Goal: Task Accomplishment & Management: Use online tool/utility

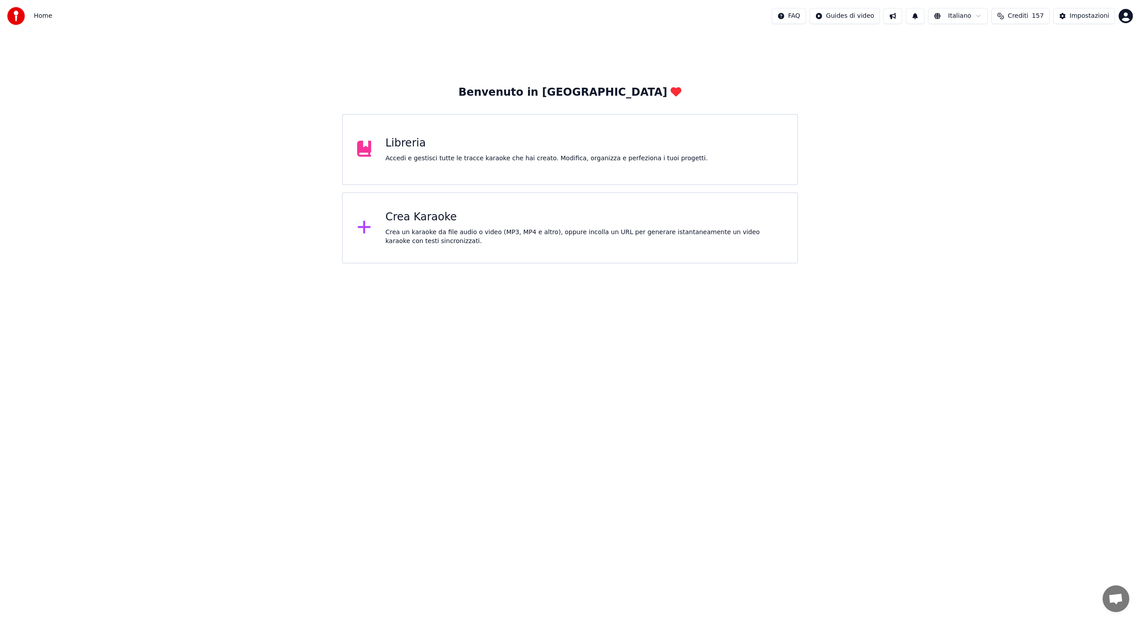
click at [366, 235] on icon at bounding box center [364, 227] width 14 height 16
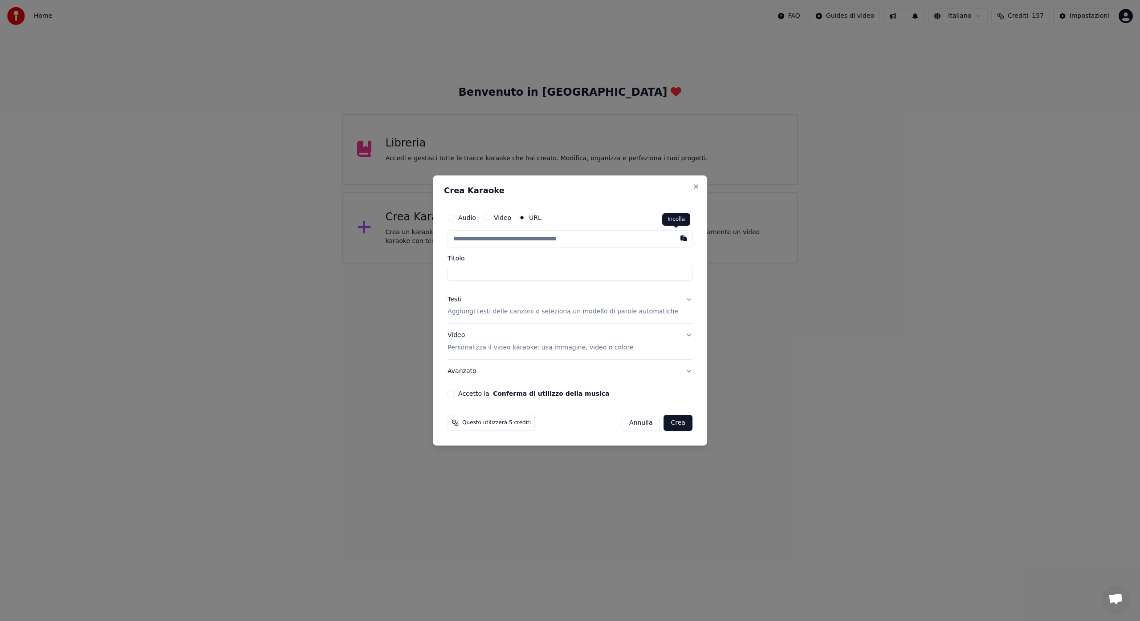
click at [679, 242] on button "button" at bounding box center [683, 238] width 18 height 16
type input "**********"
click at [680, 298] on button "Testi Aggiungi testi delle canzoni o seleziona un modello di parole automatiche" at bounding box center [569, 306] width 245 height 36
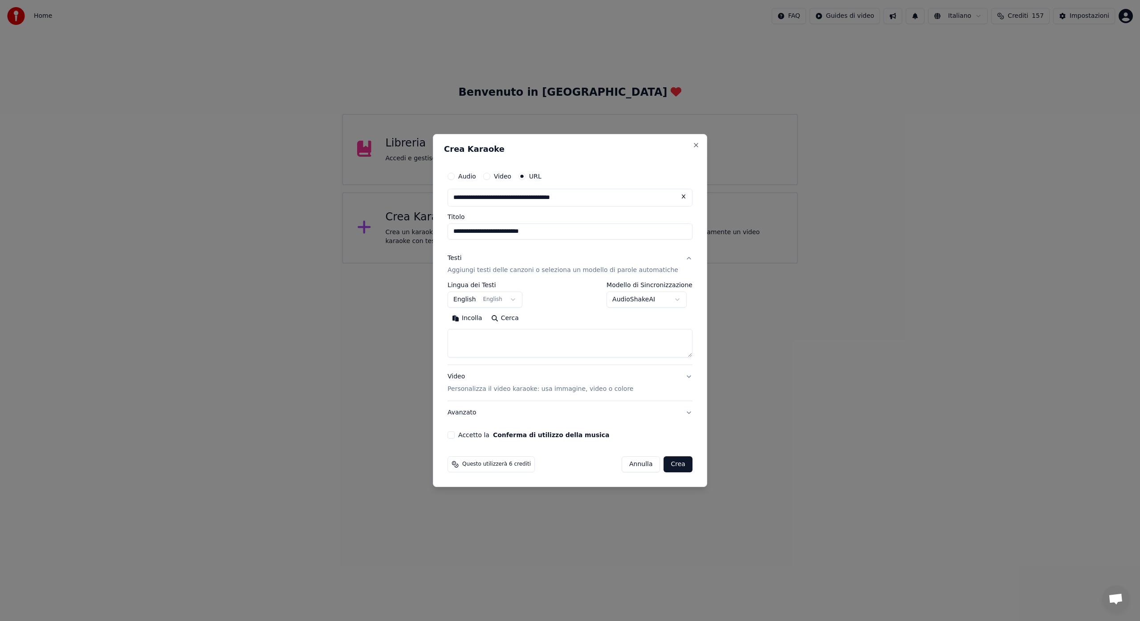
click at [680, 298] on button "AudioShakeAI" at bounding box center [646, 300] width 80 height 16
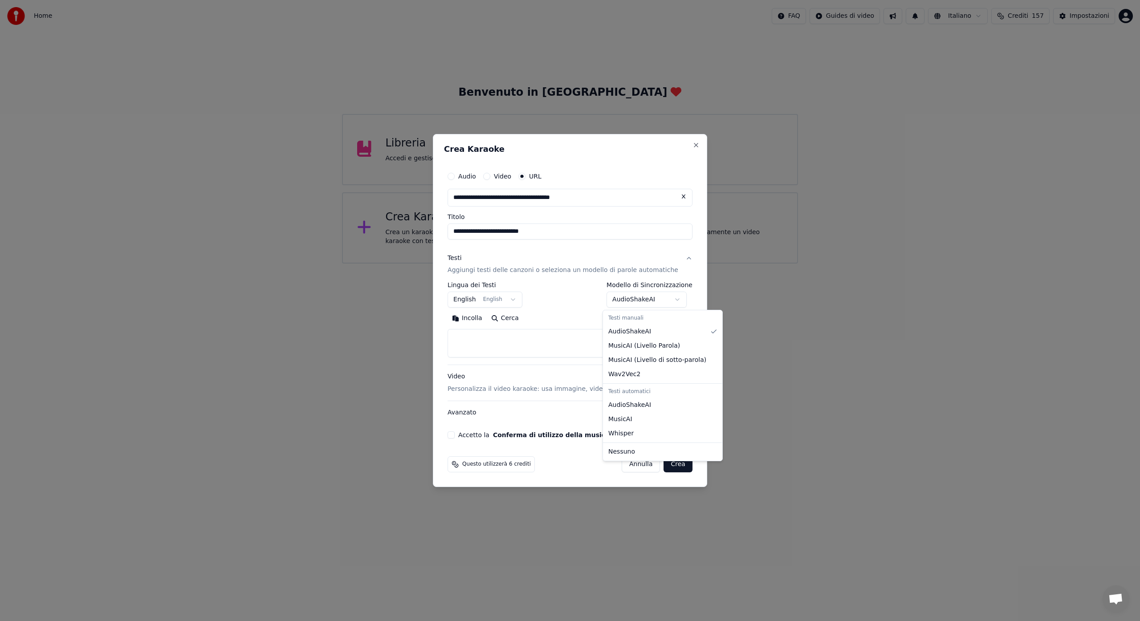
select select "**********"
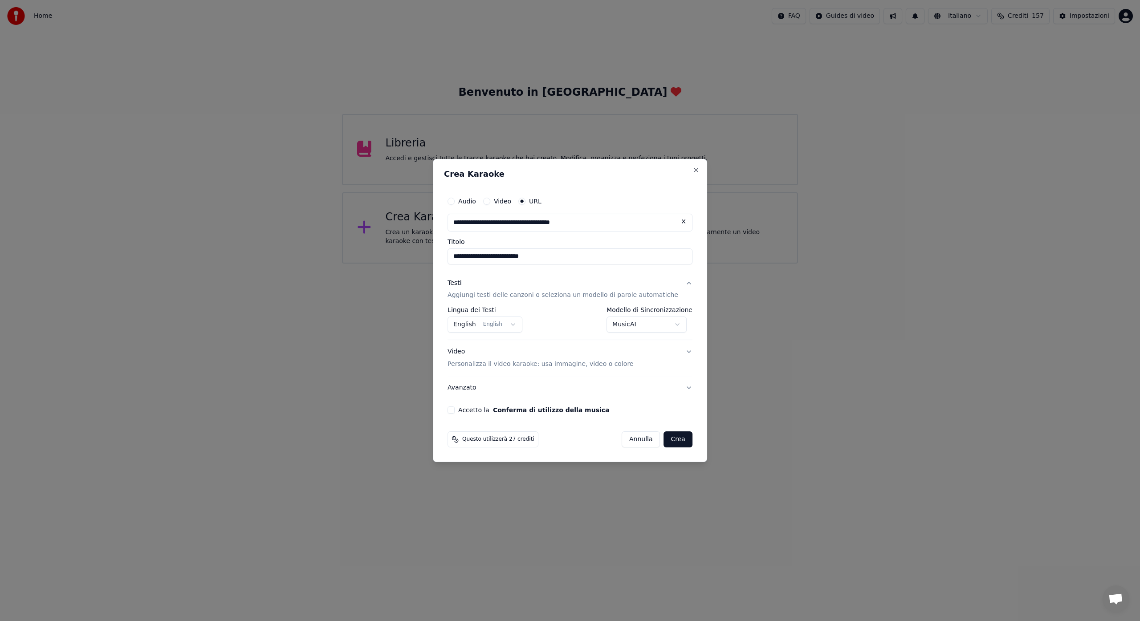
click at [682, 352] on button "Video Personalizza il video karaoke: usa immagine, video o colore" at bounding box center [569, 359] width 245 height 36
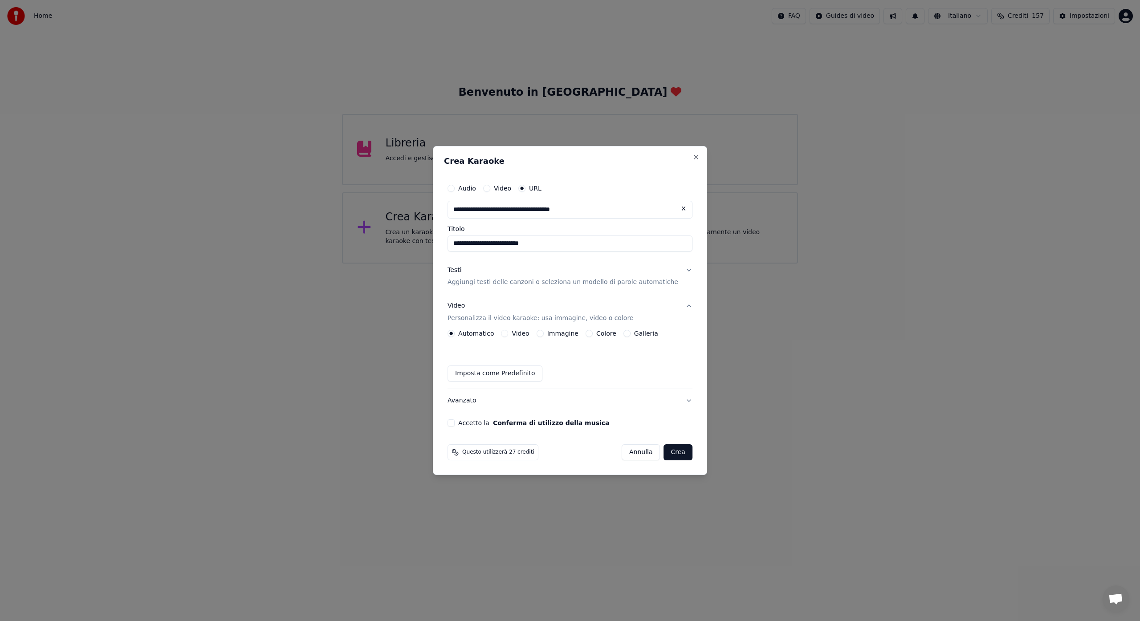
click at [508, 334] on button "Video" at bounding box center [504, 333] width 7 height 7
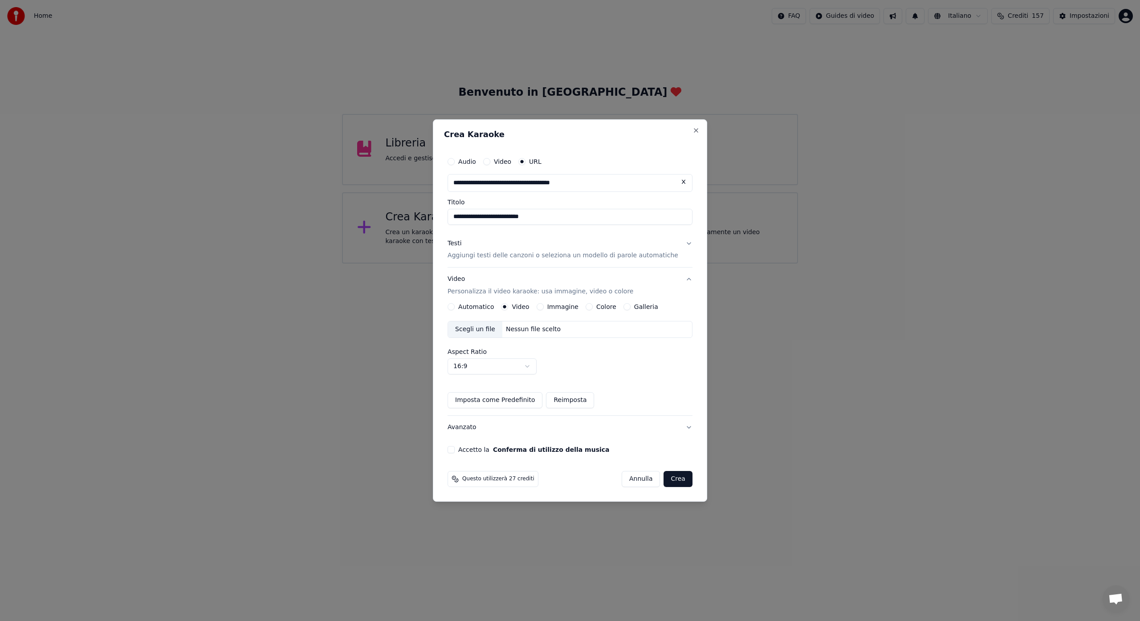
click at [682, 280] on button "Video Personalizza il video karaoke: usa immagine, video o colore" at bounding box center [569, 286] width 245 height 36
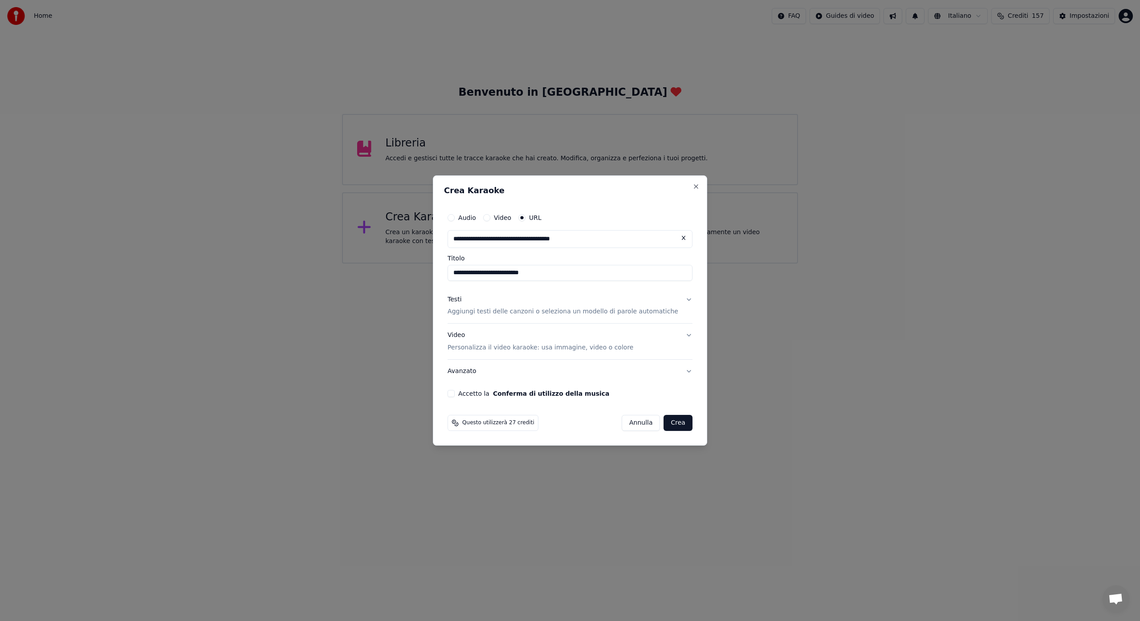
click at [680, 336] on button "Video Personalizza il video karaoke: usa immagine, video o colore" at bounding box center [569, 342] width 245 height 36
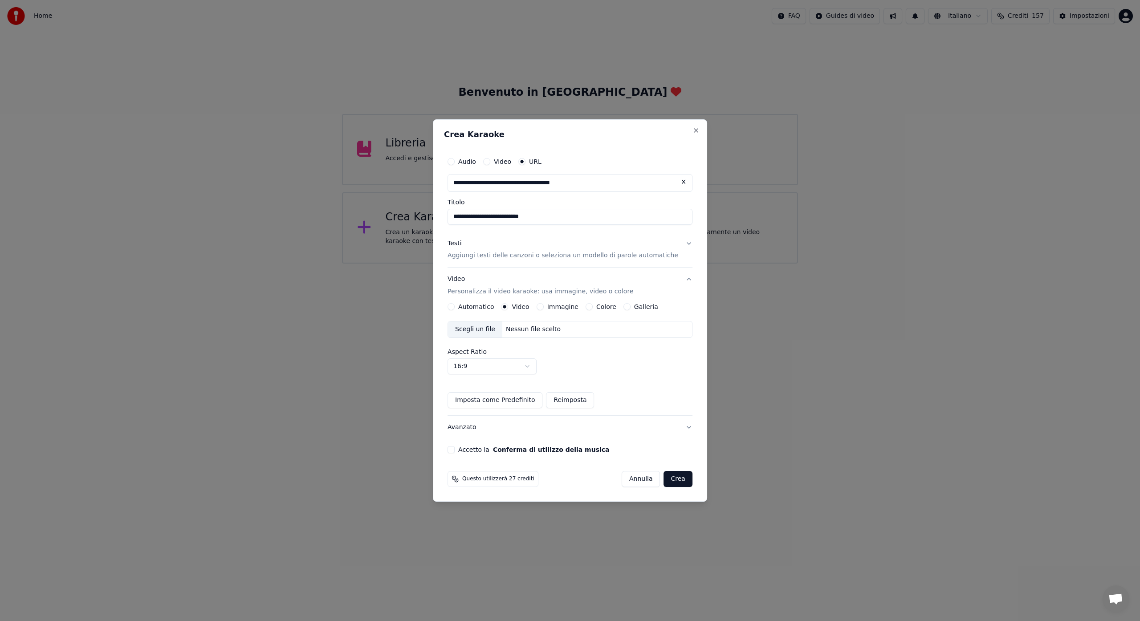
click at [455, 307] on button "Automatico" at bounding box center [450, 306] width 7 height 7
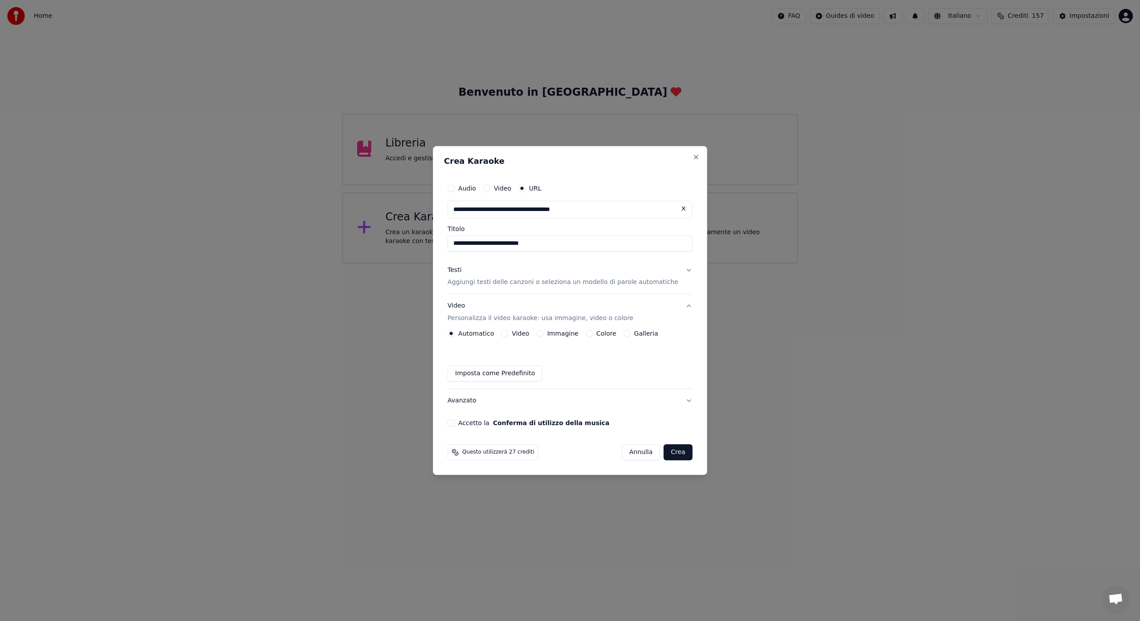
click at [681, 268] on button "Testi Aggiungi testi delle canzoni o seleziona un modello di parole automatiche" at bounding box center [569, 277] width 245 height 36
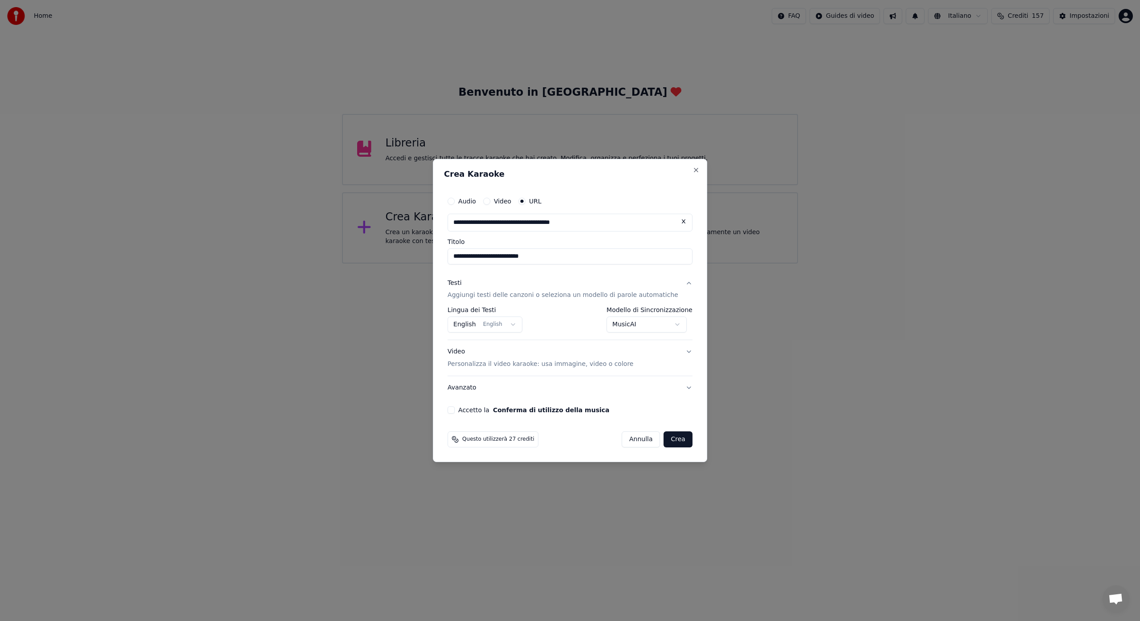
click at [670, 442] on button "Crea" at bounding box center [678, 439] width 28 height 16
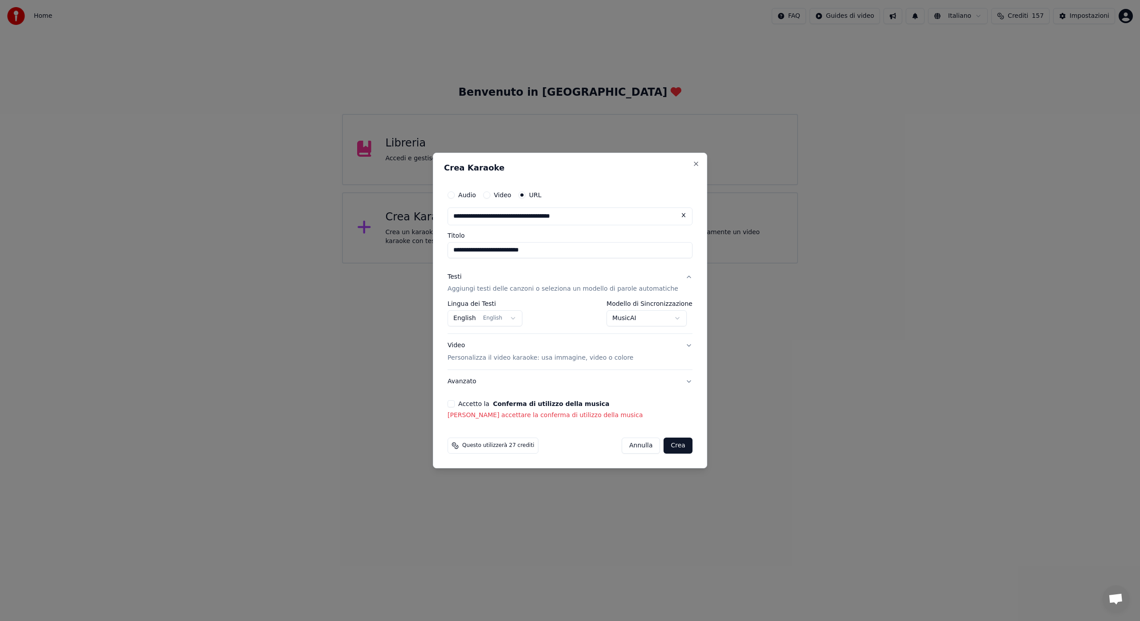
click at [455, 402] on button "Accetto la Conferma di utilizzo della musica" at bounding box center [450, 403] width 7 height 7
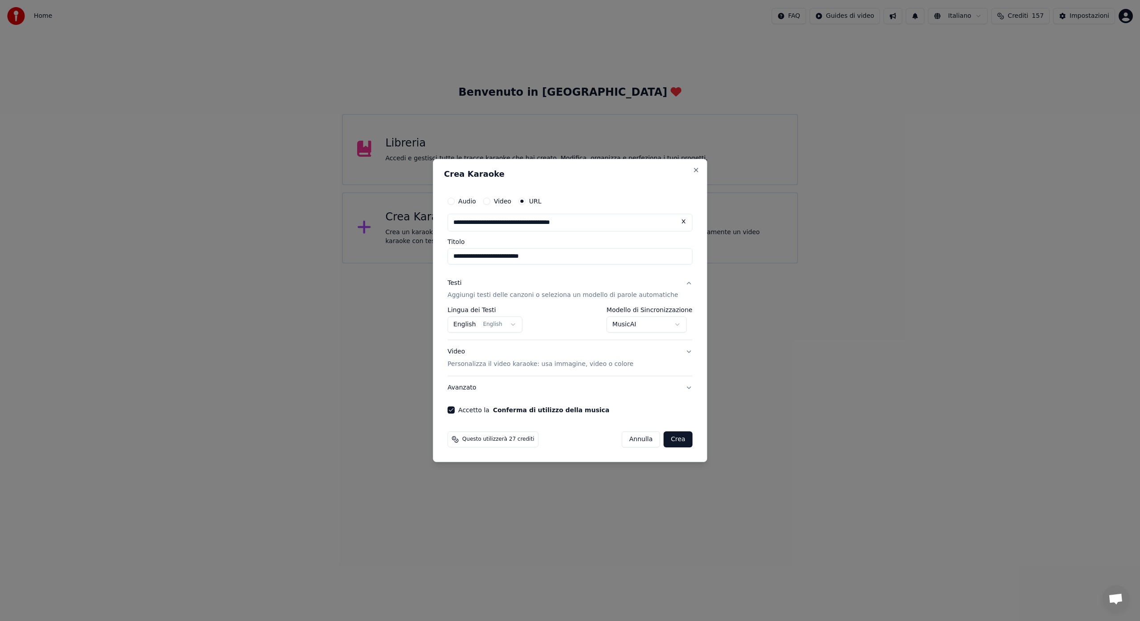
click at [664, 436] on button "Crea" at bounding box center [678, 439] width 28 height 16
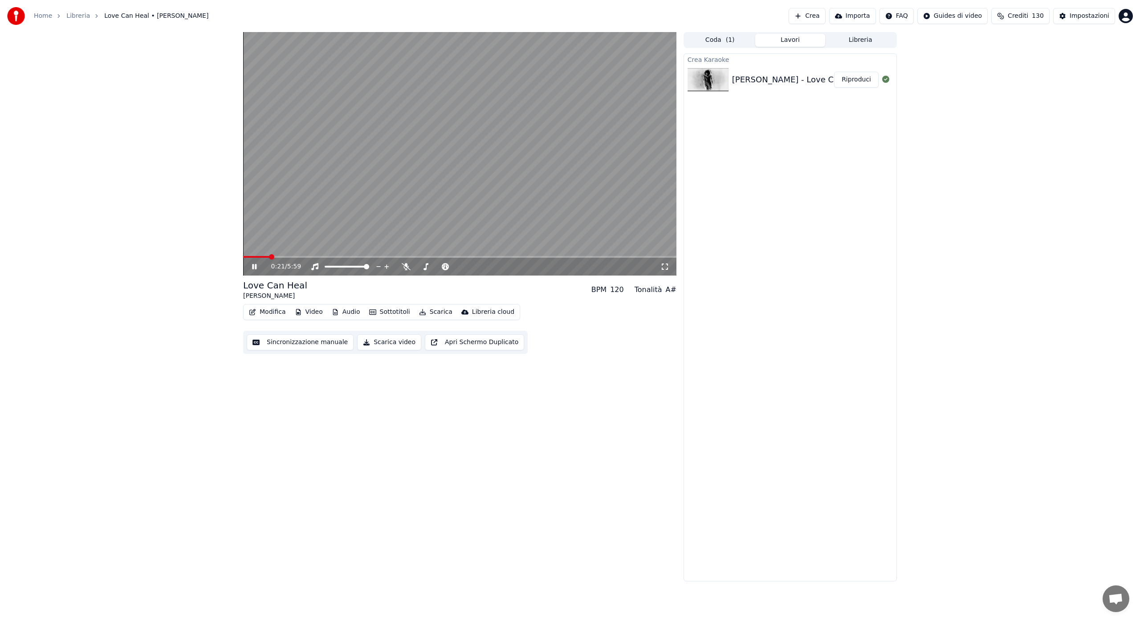
click at [663, 265] on icon at bounding box center [664, 266] width 9 height 7
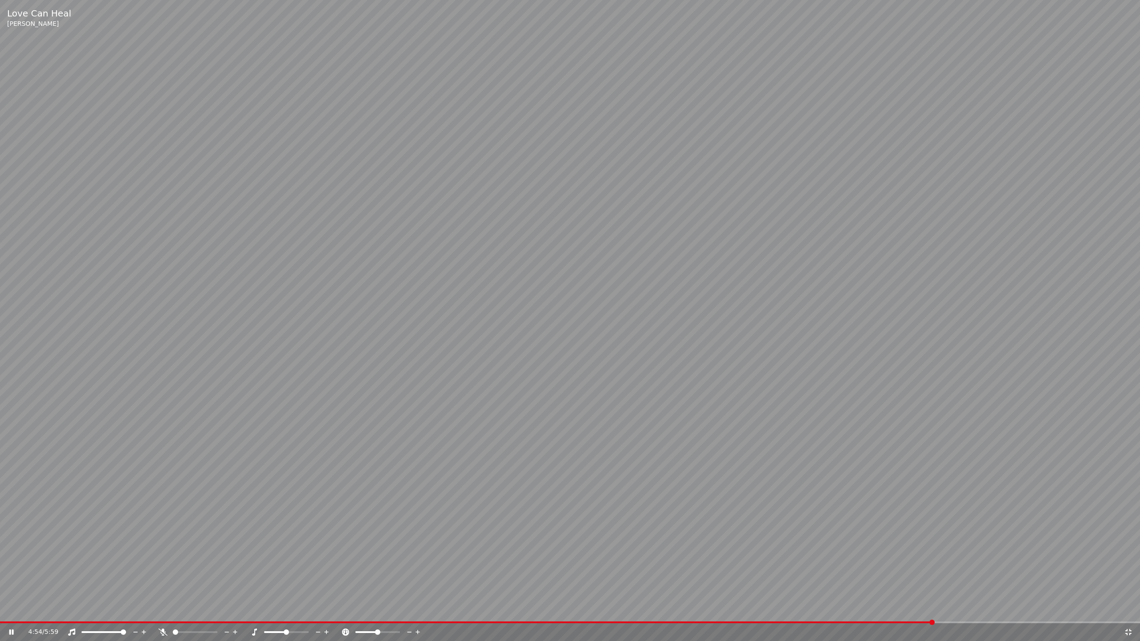
click at [24, 621] on span at bounding box center [467, 622] width 934 height 2
click at [178, 621] on span at bounding box center [175, 632] width 5 height 5
click at [161, 621] on icon at bounding box center [162, 632] width 9 height 7
click at [415, 621] on span at bounding box center [267, 622] width 534 height 2
click at [372, 621] on span at bounding box center [218, 622] width 436 height 2
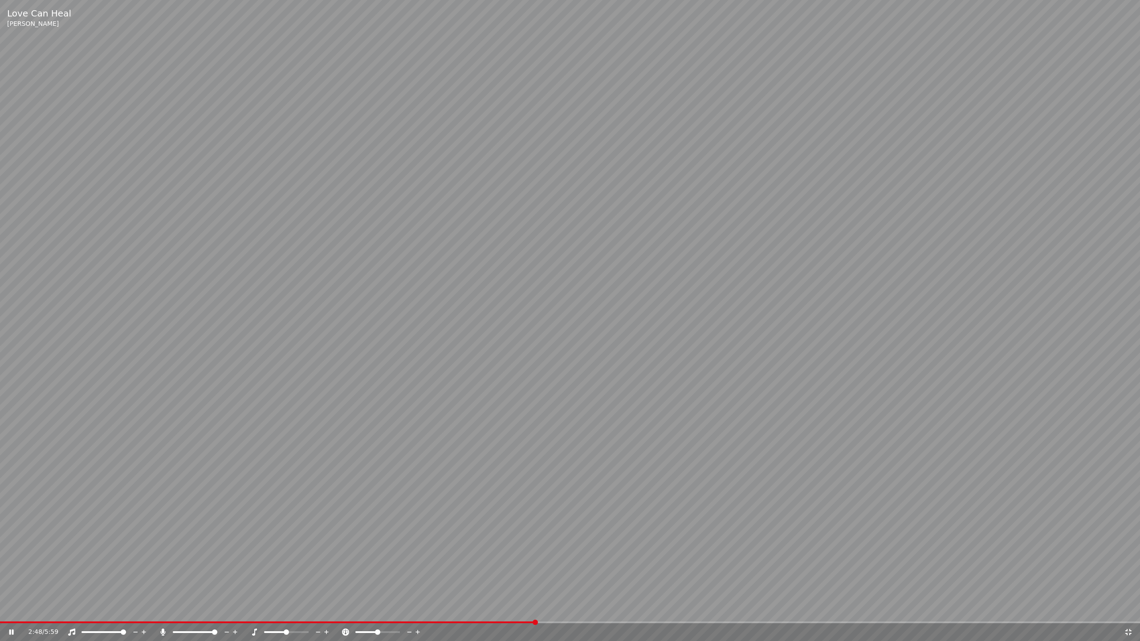
click at [164, 621] on icon at bounding box center [163, 632] width 5 height 7
click at [85, 621] on span at bounding box center [271, 622] width 543 height 2
click at [108, 621] on div "0:29 / 5:59" at bounding box center [570, 632] width 1140 height 18
click at [162, 621] on icon at bounding box center [162, 632] width 9 height 7
click at [28, 621] on div "5:31 / 5:59" at bounding box center [570, 632] width 1140 height 18
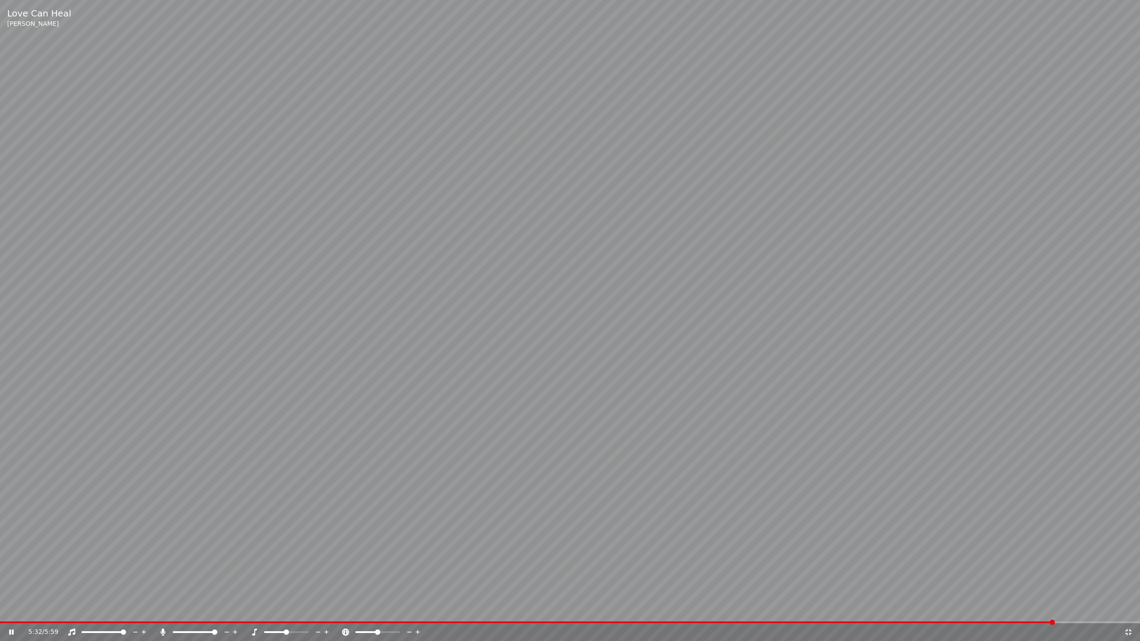
click at [29, 619] on video at bounding box center [570, 320] width 1140 height 641
click at [30, 621] on span at bounding box center [527, 622] width 1055 height 2
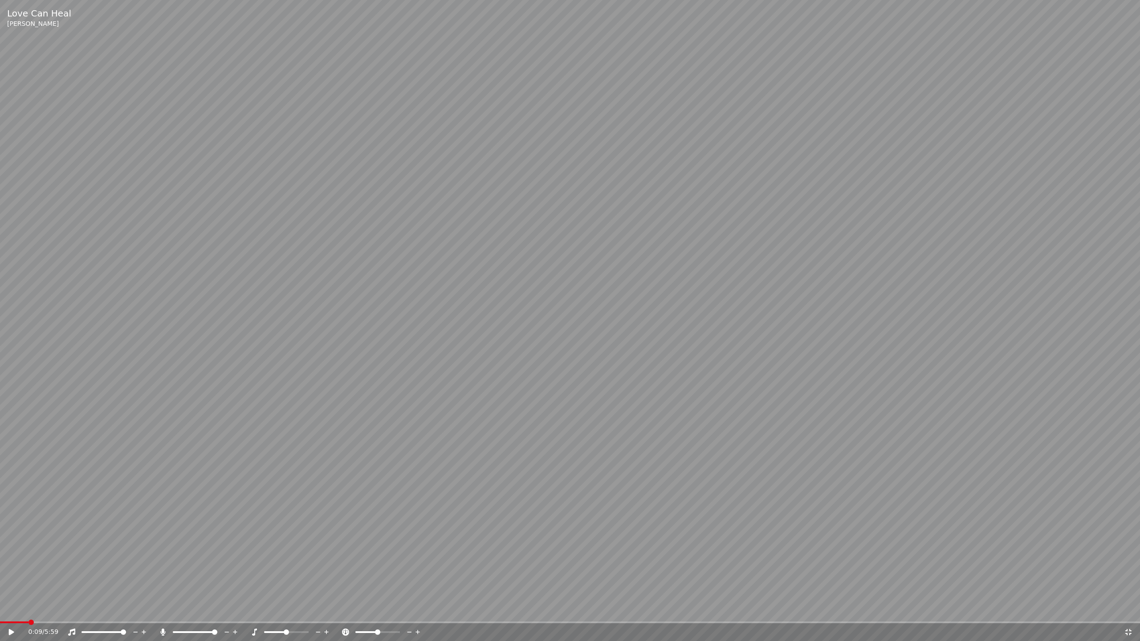
click at [9, 621] on icon at bounding box center [11, 632] width 5 height 6
click at [96, 621] on span at bounding box center [570, 622] width 1140 height 2
click at [148, 621] on div "0:32 / 5:59" at bounding box center [570, 632] width 1140 height 18
click at [155, 621] on span at bounding box center [570, 622] width 1140 height 2
click at [163, 621] on icon at bounding box center [163, 632] width 5 height 7
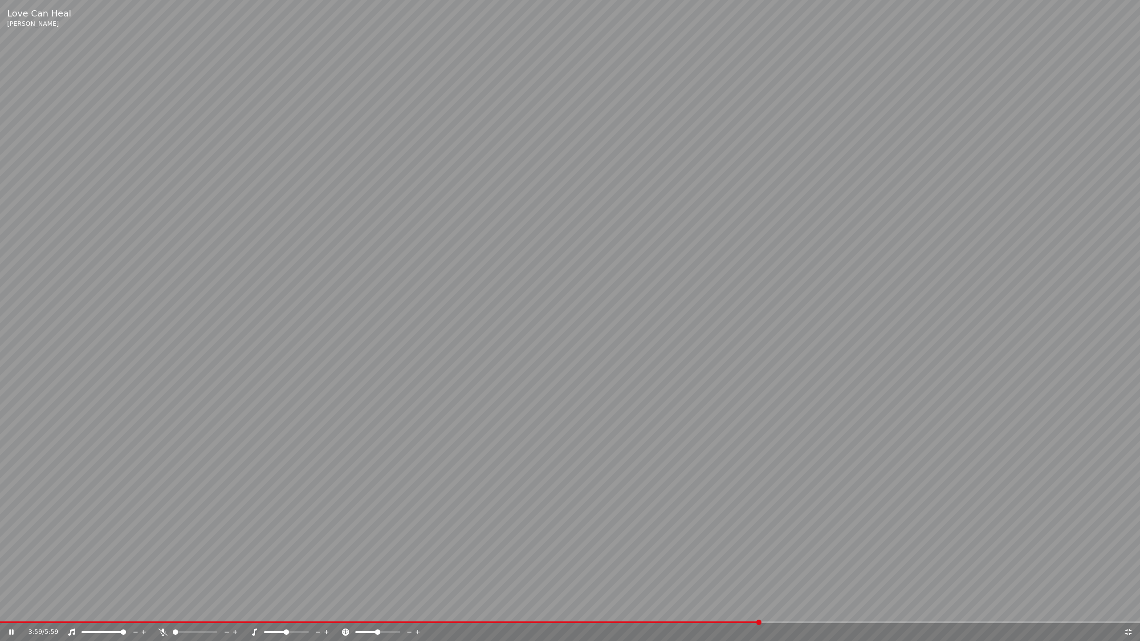
click at [1125, 621] on icon at bounding box center [1128, 632] width 9 height 7
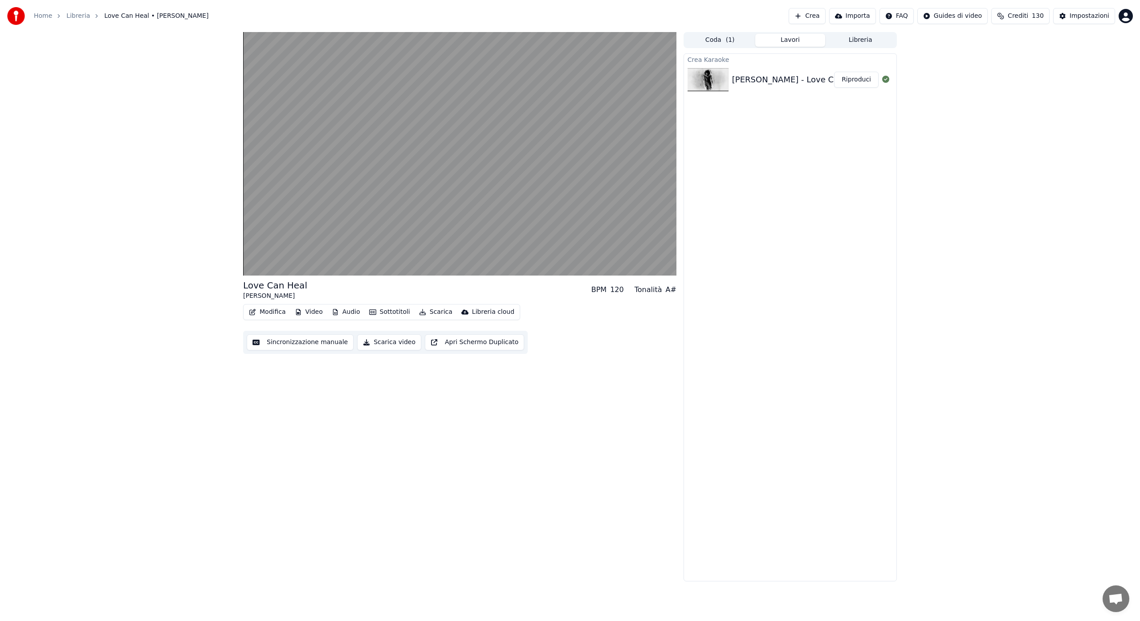
click at [819, 16] on button "Crea" at bounding box center [806, 16] width 37 height 16
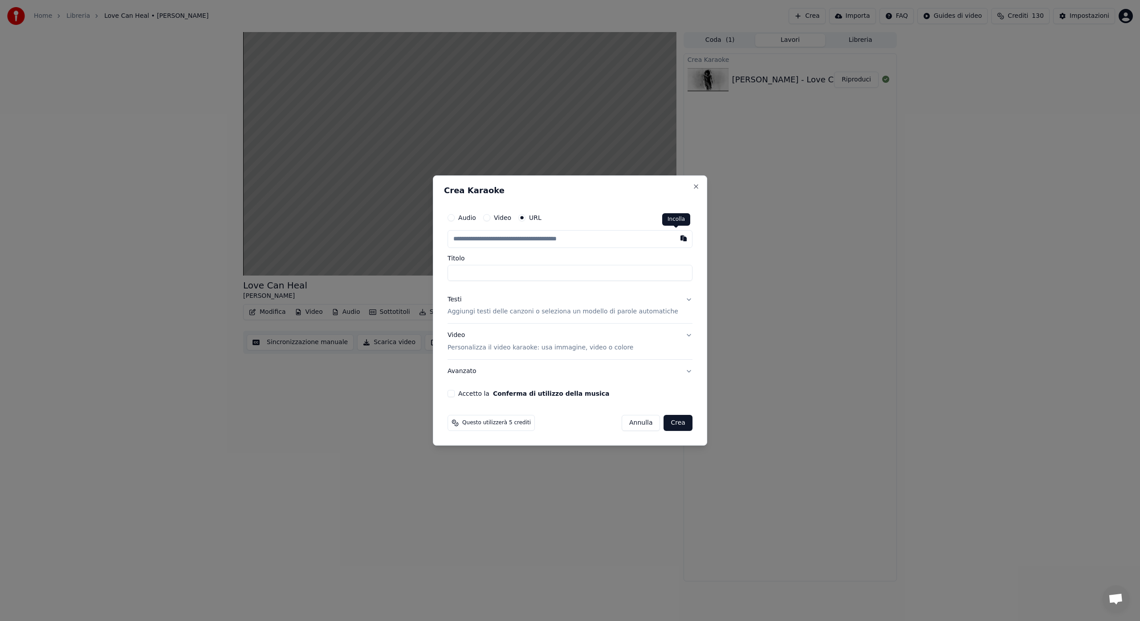
click at [674, 238] on button "button" at bounding box center [683, 238] width 18 height 16
type input "**********"
click at [680, 301] on button "Testi Aggiungi testi delle canzoni o seleziona un modello di parole automatiche" at bounding box center [569, 306] width 245 height 36
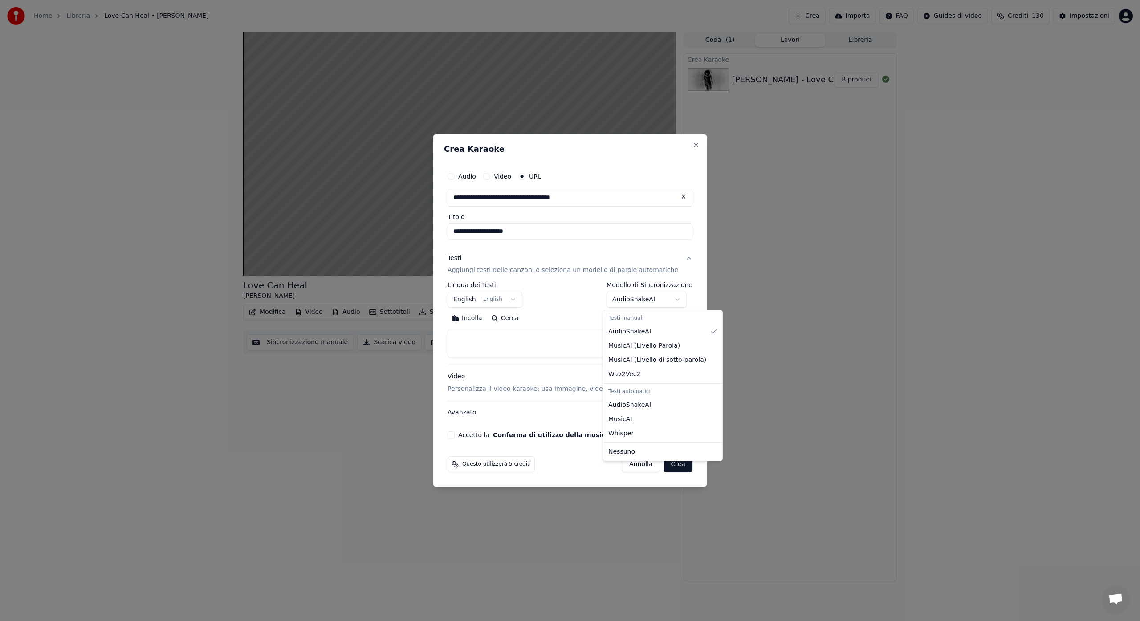
click at [675, 299] on body "**********" at bounding box center [570, 310] width 1140 height 621
select select "**********"
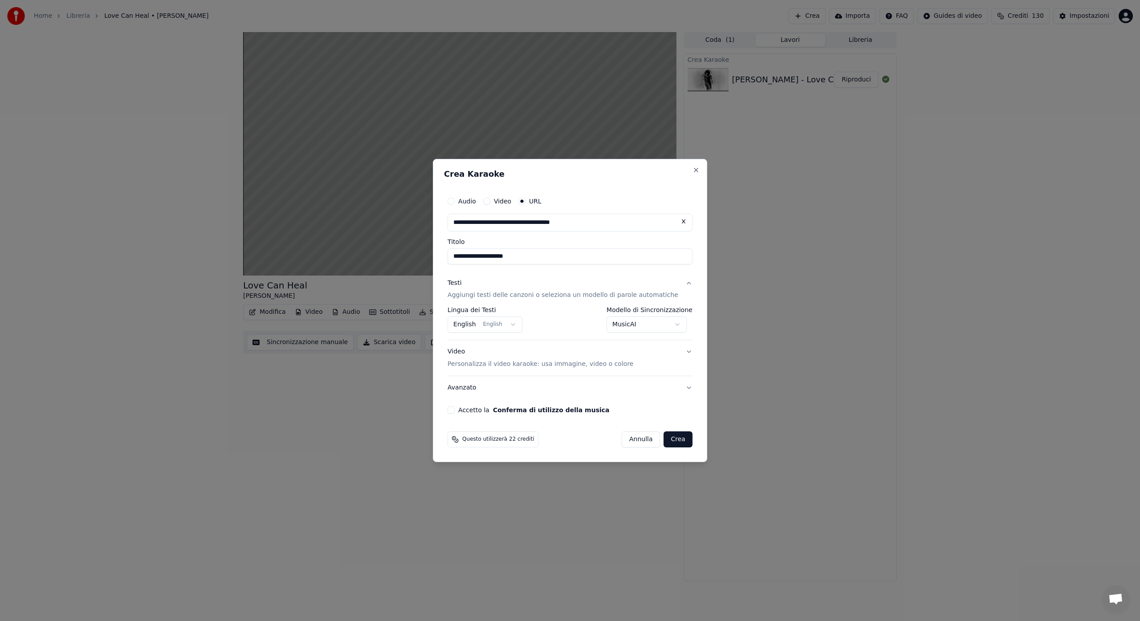
click at [682, 353] on button "Video Personalizza il video karaoke: usa immagine, video o colore" at bounding box center [569, 359] width 245 height 36
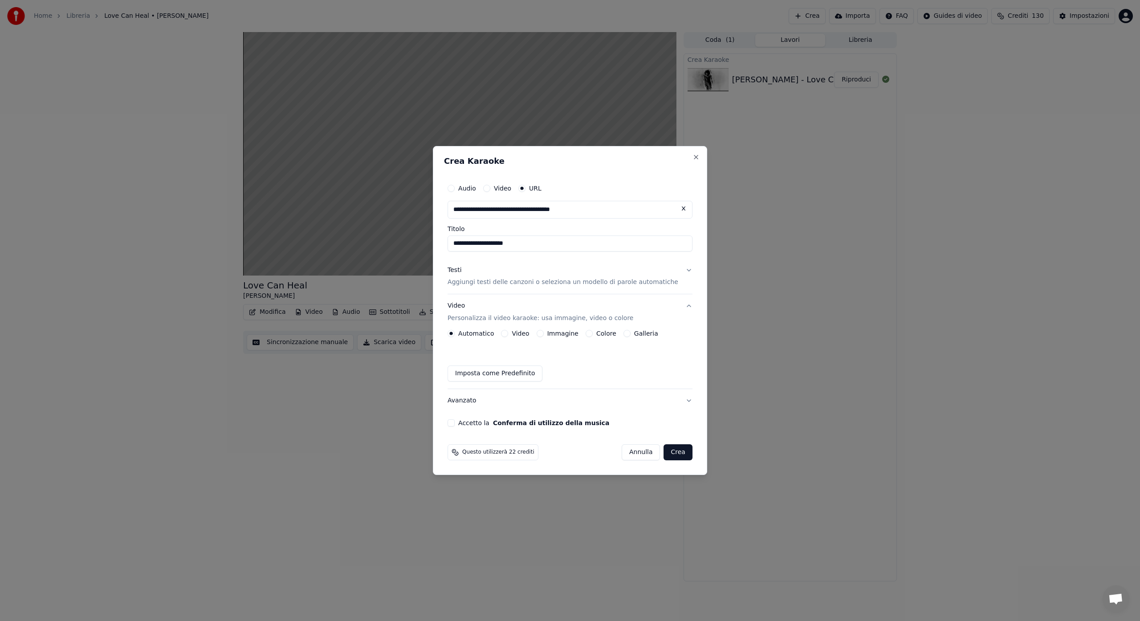
click at [672, 450] on button "Crea" at bounding box center [678, 452] width 28 height 16
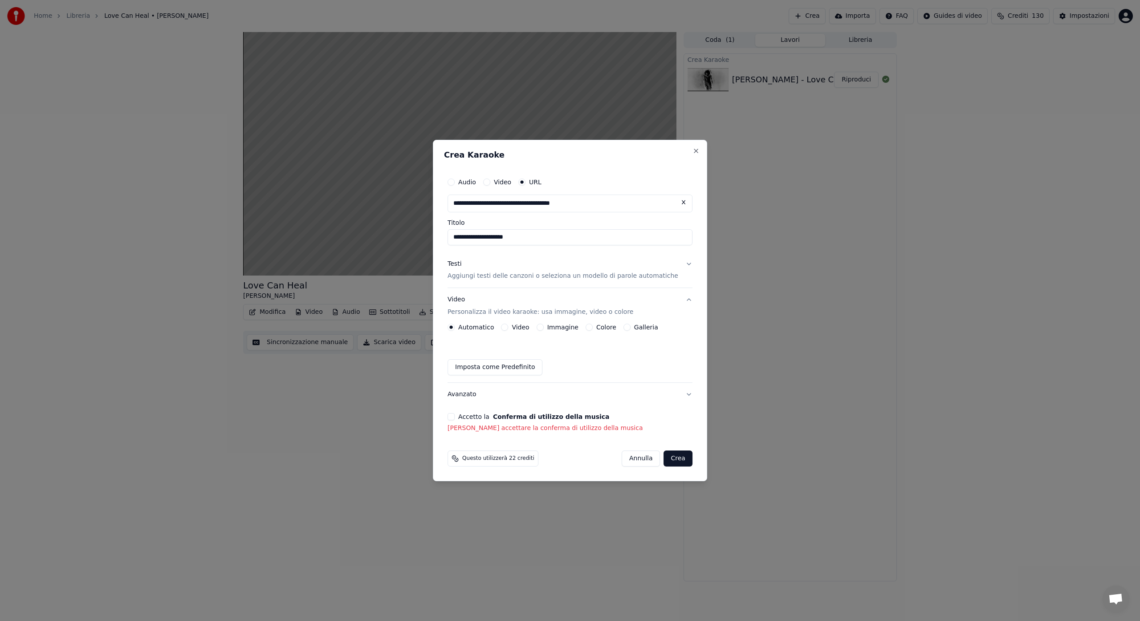
click at [455, 416] on button "Accetto la Conferma di utilizzo della musica" at bounding box center [450, 416] width 7 height 7
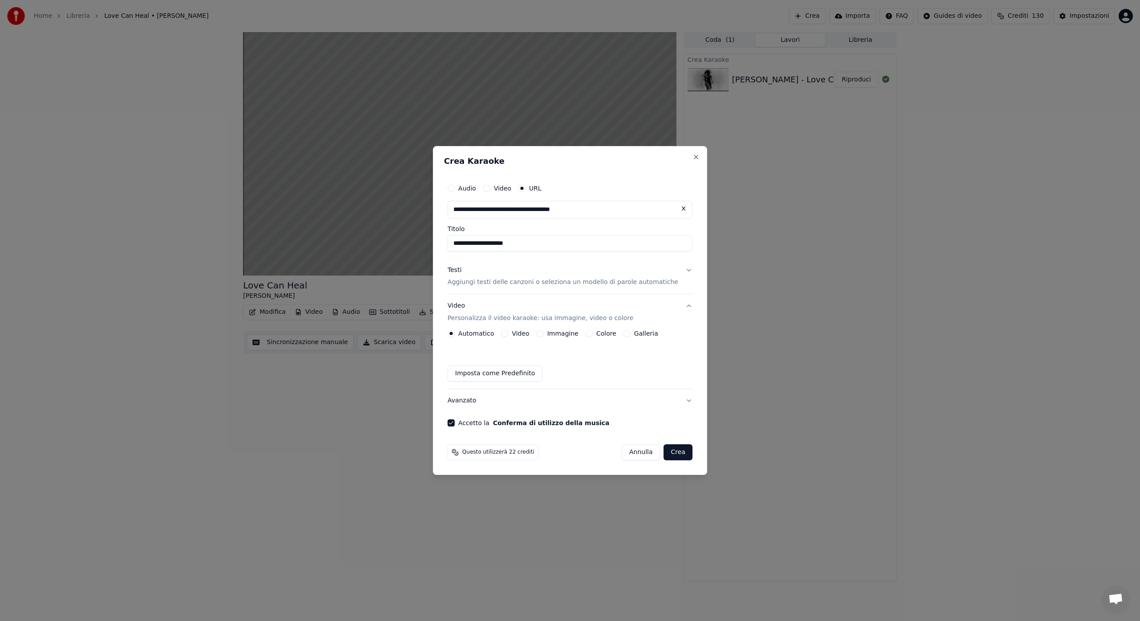
click at [670, 453] on button "Crea" at bounding box center [678, 452] width 28 height 16
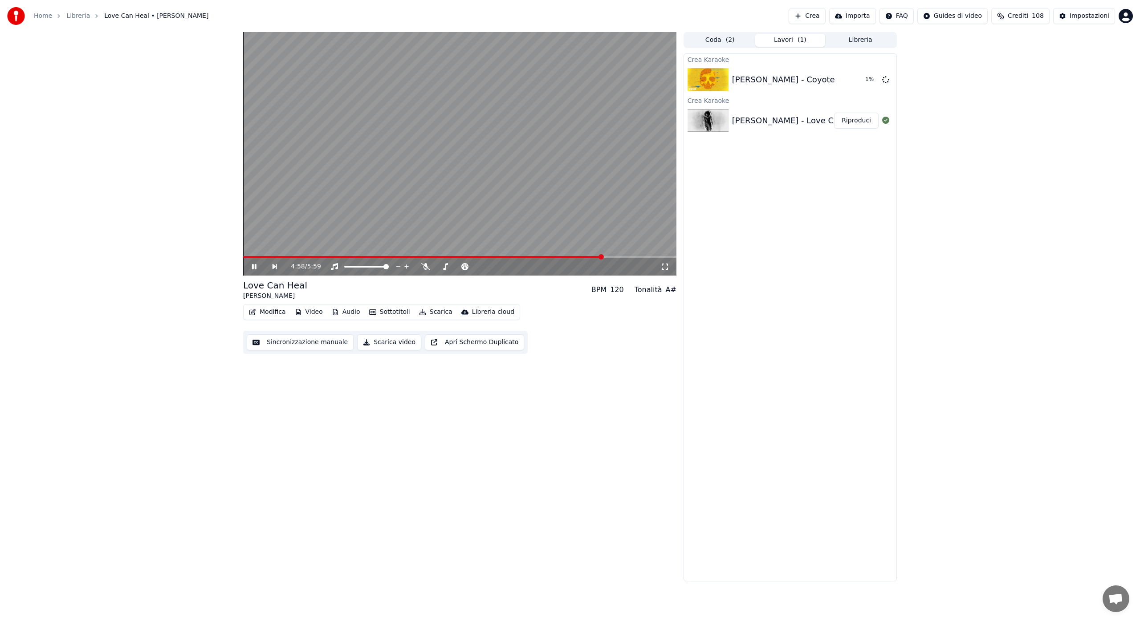
click at [255, 268] on icon at bounding box center [254, 266] width 4 height 5
click at [713, 78] on img at bounding box center [707, 79] width 41 height 23
click at [707, 81] on img at bounding box center [707, 79] width 41 height 23
click at [751, 81] on div "Dylan LeBlanc - Coyote" at bounding box center [783, 79] width 103 height 12
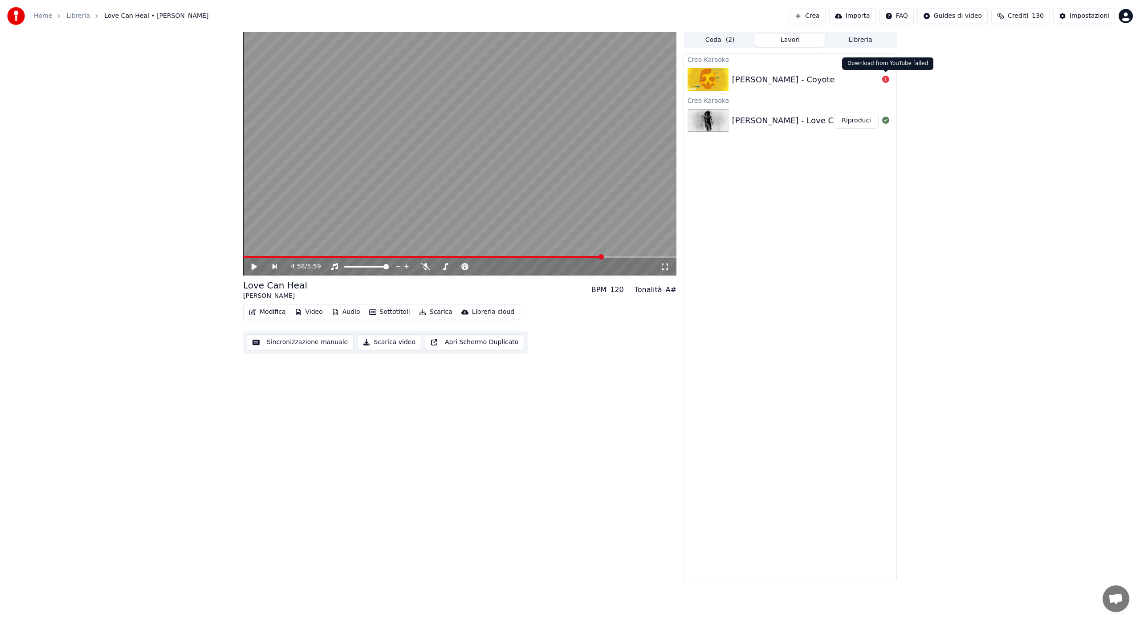
click at [887, 79] on icon at bounding box center [885, 79] width 7 height 7
click at [751, 81] on div "Dylan LeBlanc - Coyote" at bounding box center [783, 79] width 103 height 12
click at [819, 16] on button "Crea" at bounding box center [806, 16] width 37 height 16
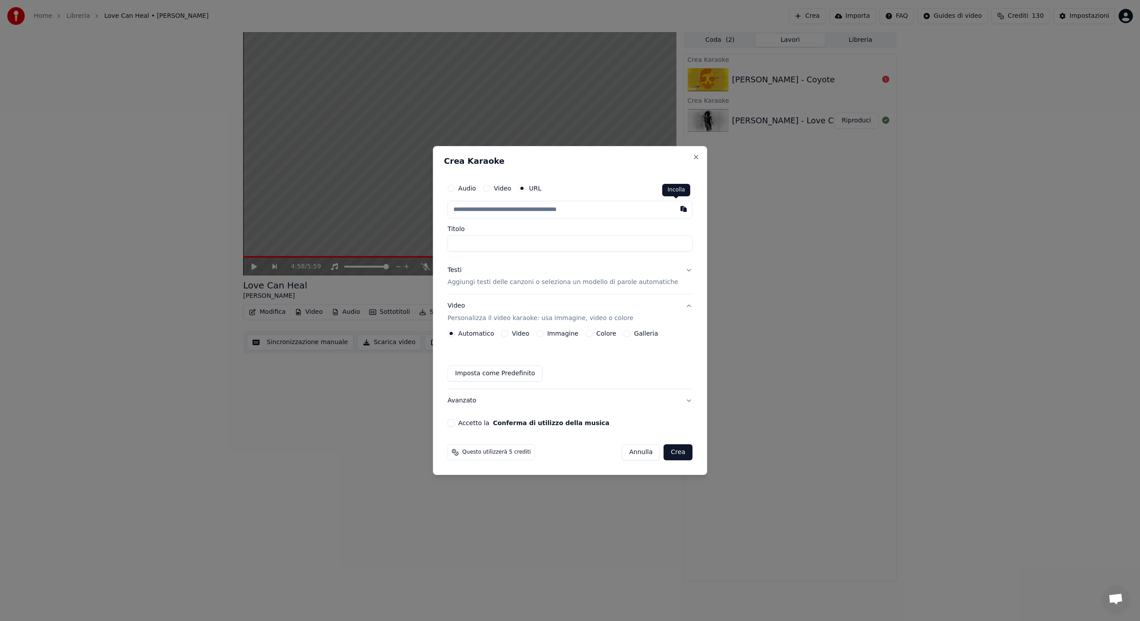
click at [677, 211] on button "button" at bounding box center [683, 209] width 18 height 16
type input "**********"
click at [680, 270] on button "Testi Aggiungi testi delle canzoni o seleziona un modello di parole automatiche" at bounding box center [569, 277] width 245 height 36
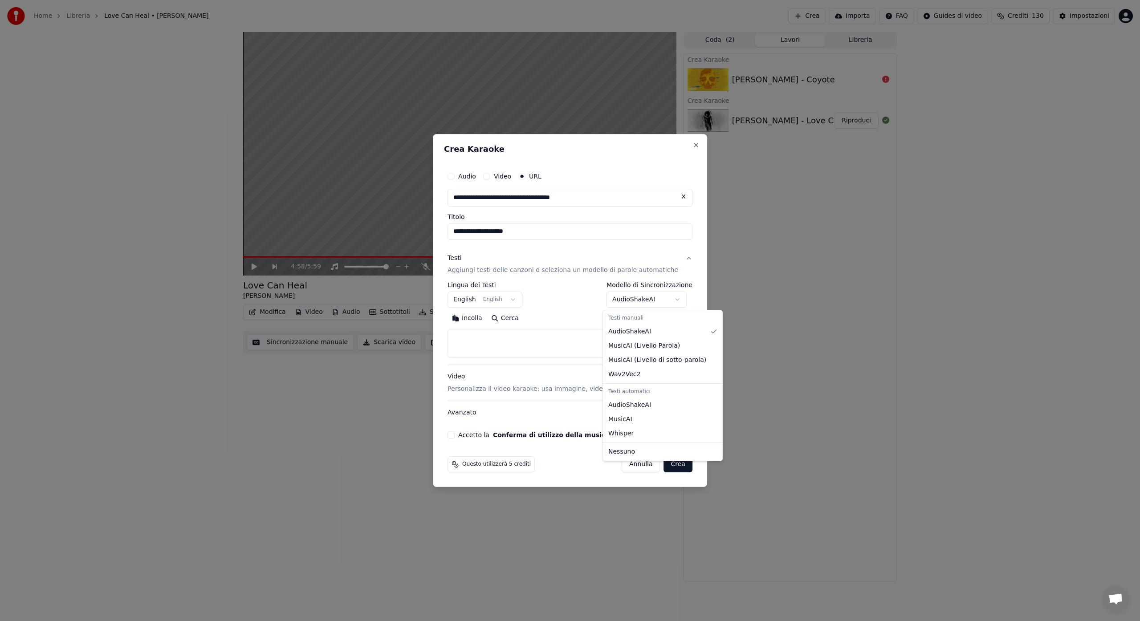
click at [674, 298] on body "**********" at bounding box center [570, 310] width 1140 height 621
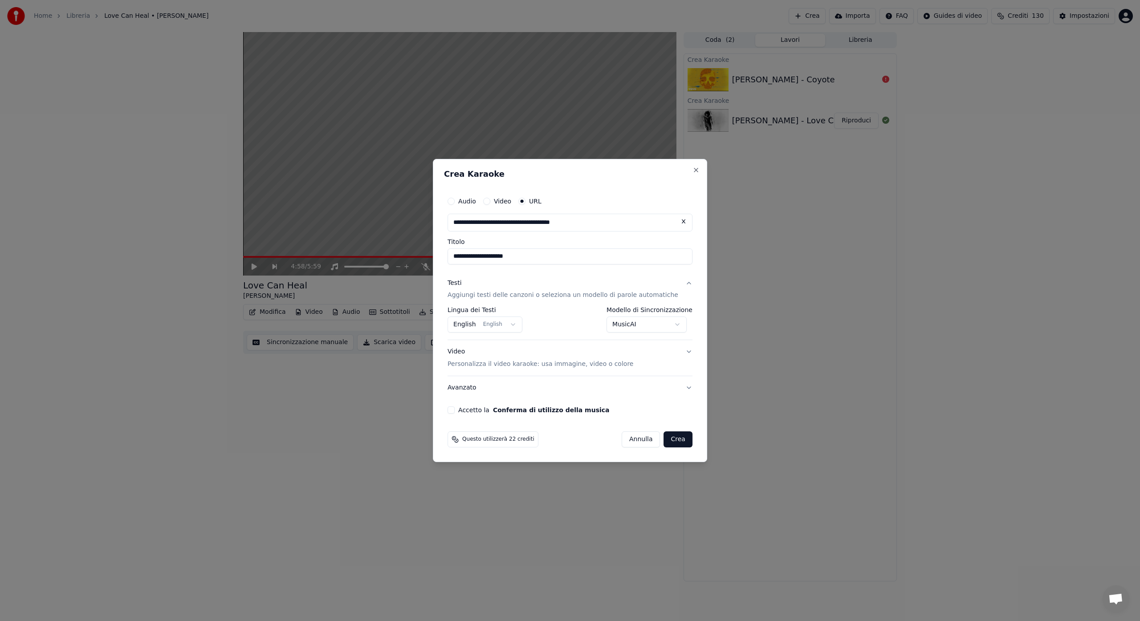
click at [455, 409] on button "Accetto la Conferma di utilizzo della musica" at bounding box center [450, 409] width 7 height 7
click at [668, 439] on button "Crea" at bounding box center [678, 439] width 28 height 16
select select "**********"
select select
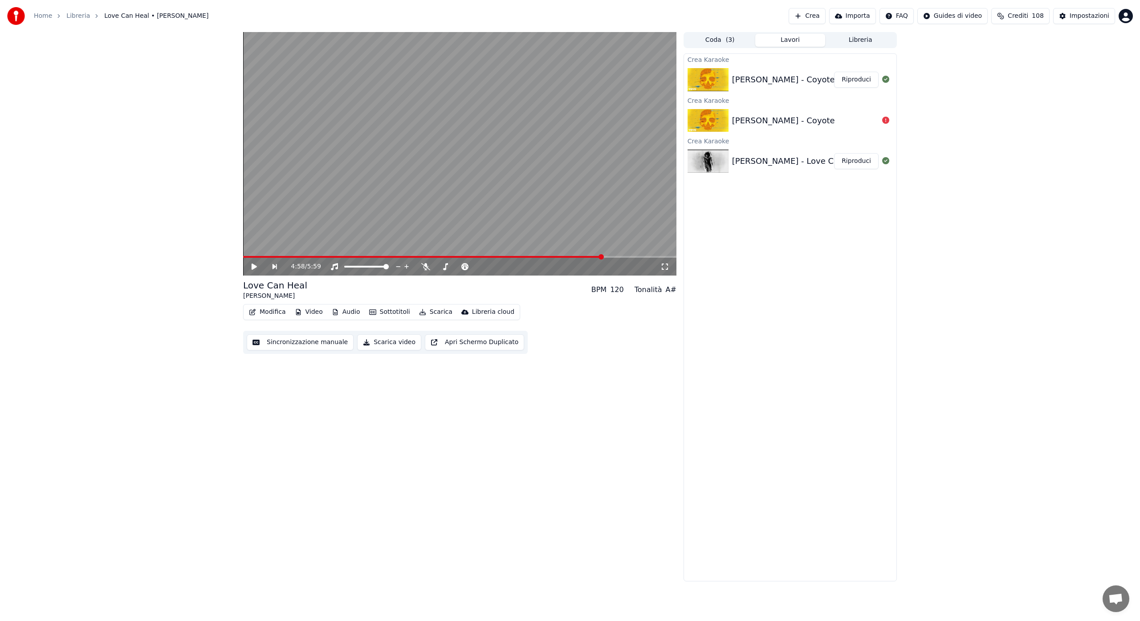
click at [845, 76] on button "Riproduci" at bounding box center [856, 80] width 45 height 16
click at [666, 267] on icon at bounding box center [664, 266] width 9 height 7
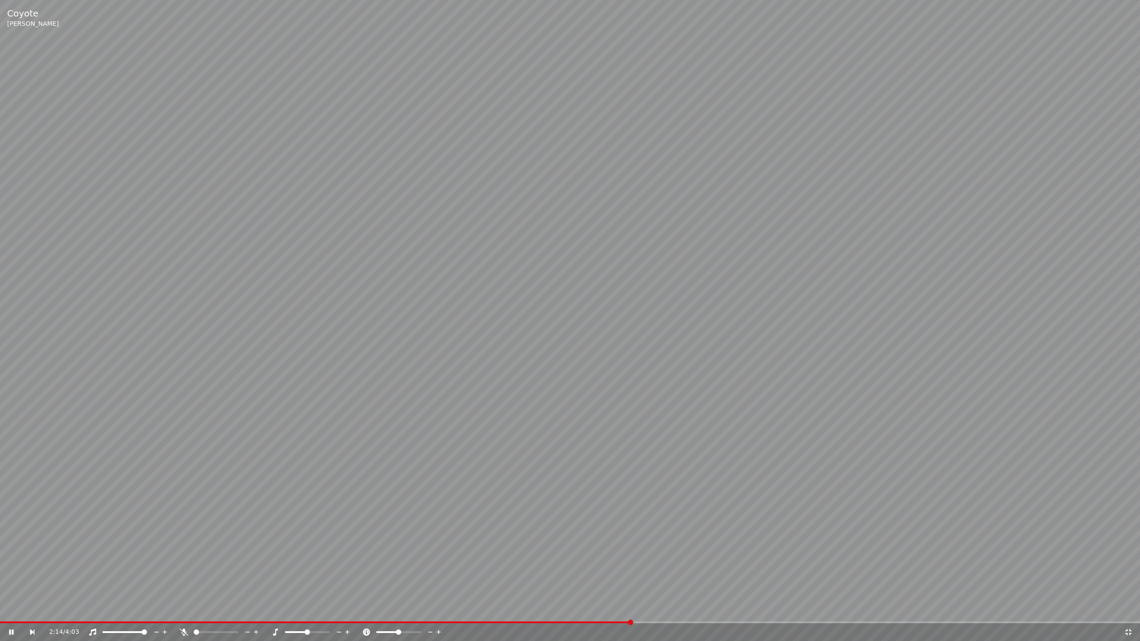
click at [30, 621] on video at bounding box center [570, 320] width 1140 height 641
click at [30, 621] on span at bounding box center [320, 622] width 640 height 2
click at [883, 621] on span at bounding box center [465, 622] width 930 height 2
click at [796, 621] on span at bounding box center [475, 622] width 950 height 2
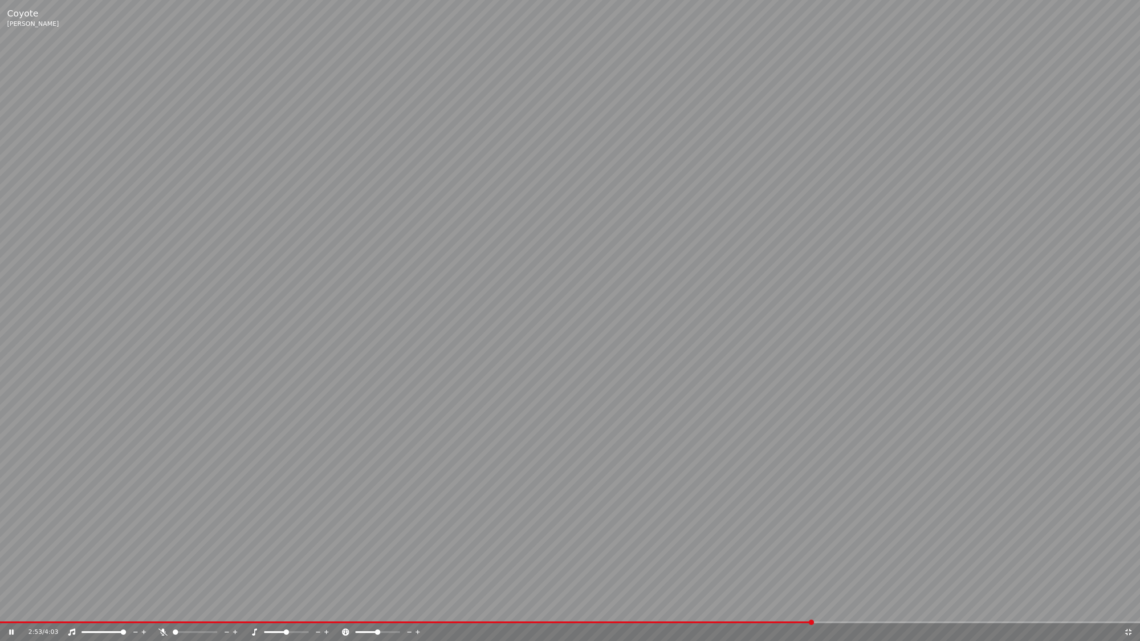
click at [172, 621] on div at bounding box center [203, 632] width 72 height 9
click at [162, 621] on icon at bounding box center [162, 632] width 9 height 7
click at [857, 621] on div "3:31 / 4:03" at bounding box center [570, 632] width 1140 height 18
click at [857, 621] on div "3:33 / 4:03" at bounding box center [570, 632] width 1140 height 18
click at [1129, 621] on icon at bounding box center [1128, 632] width 9 height 7
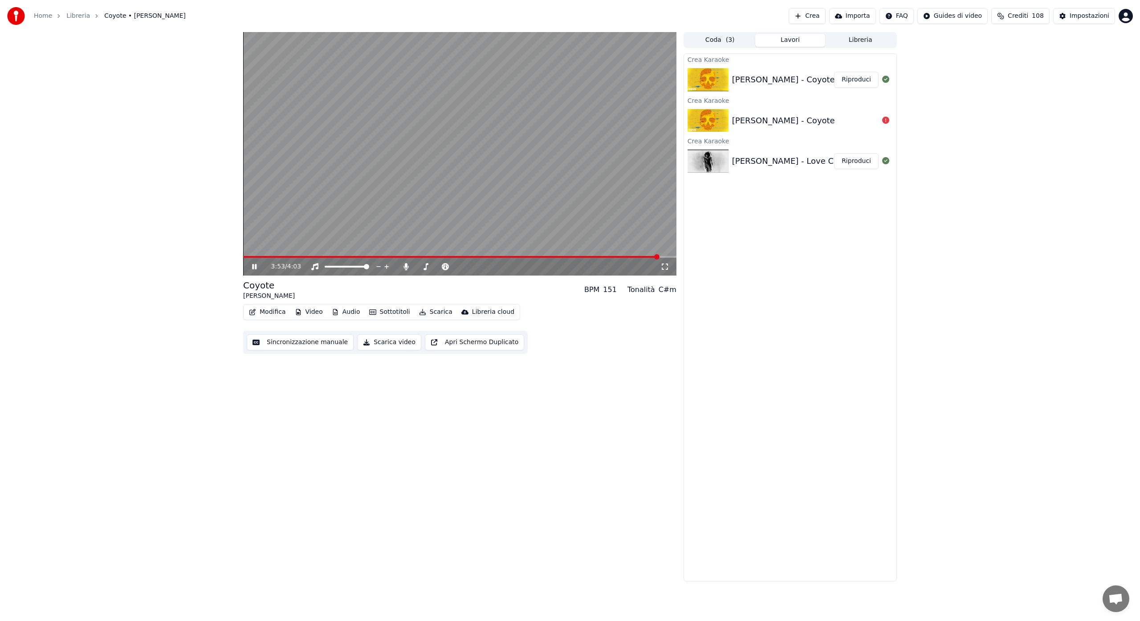
click at [710, 117] on img at bounding box center [707, 120] width 41 height 23
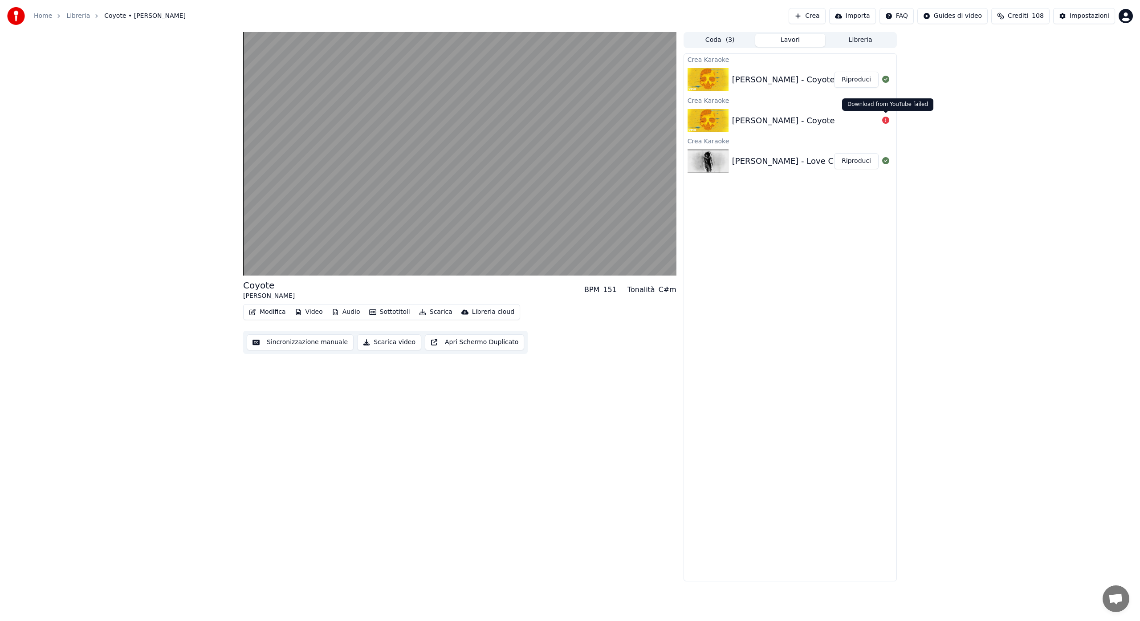
click at [885, 119] on icon at bounding box center [885, 120] width 7 height 7
click at [804, 121] on div "Dylan LeBlanc - Coyote" at bounding box center [783, 120] width 103 height 12
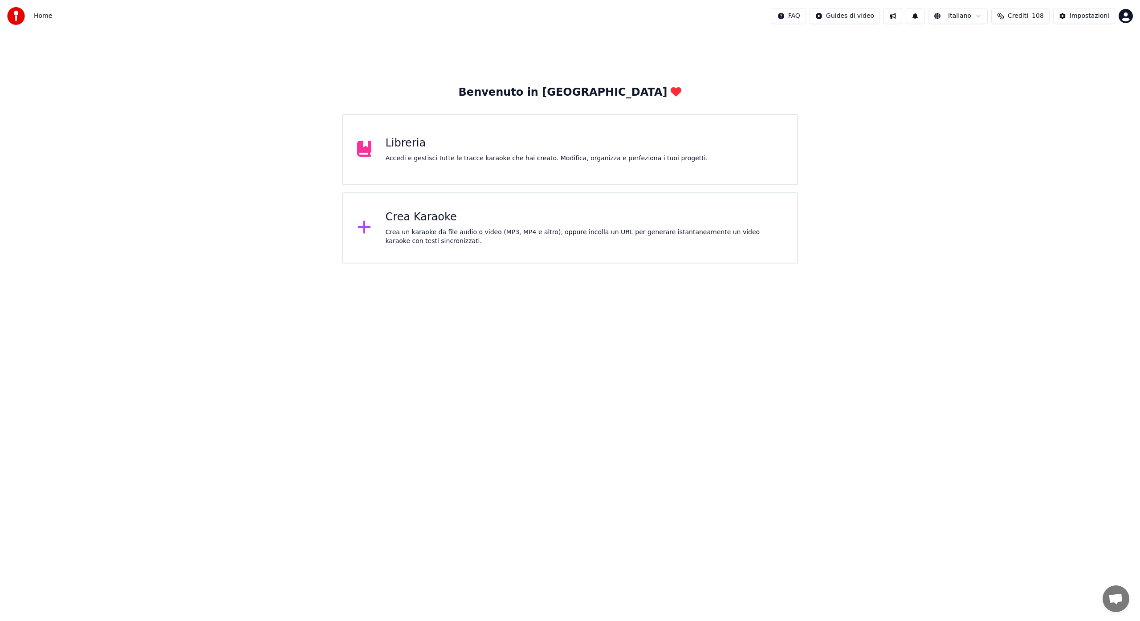
click at [364, 227] on icon at bounding box center [363, 227] width 13 height 13
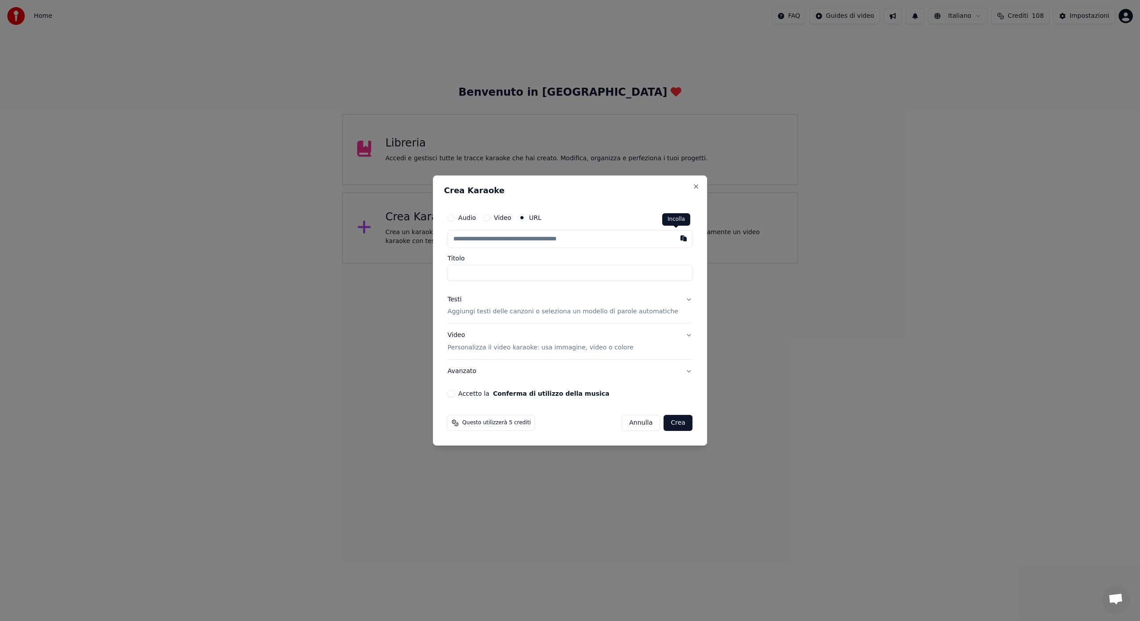
click at [677, 239] on button "button" at bounding box center [683, 238] width 18 height 16
type input "**********"
click at [680, 298] on button "Testi Aggiungi testi delle canzoni o seleziona un modello di parole automatiche" at bounding box center [569, 306] width 245 height 36
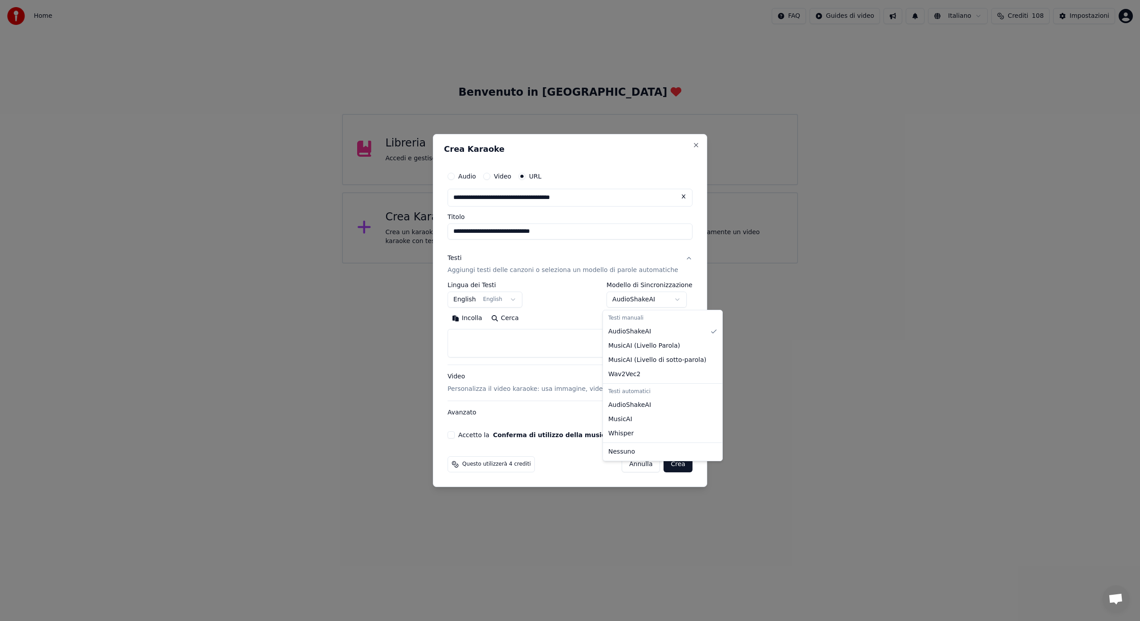
click at [675, 264] on body "**********" at bounding box center [570, 132] width 1140 height 264
select select "**********"
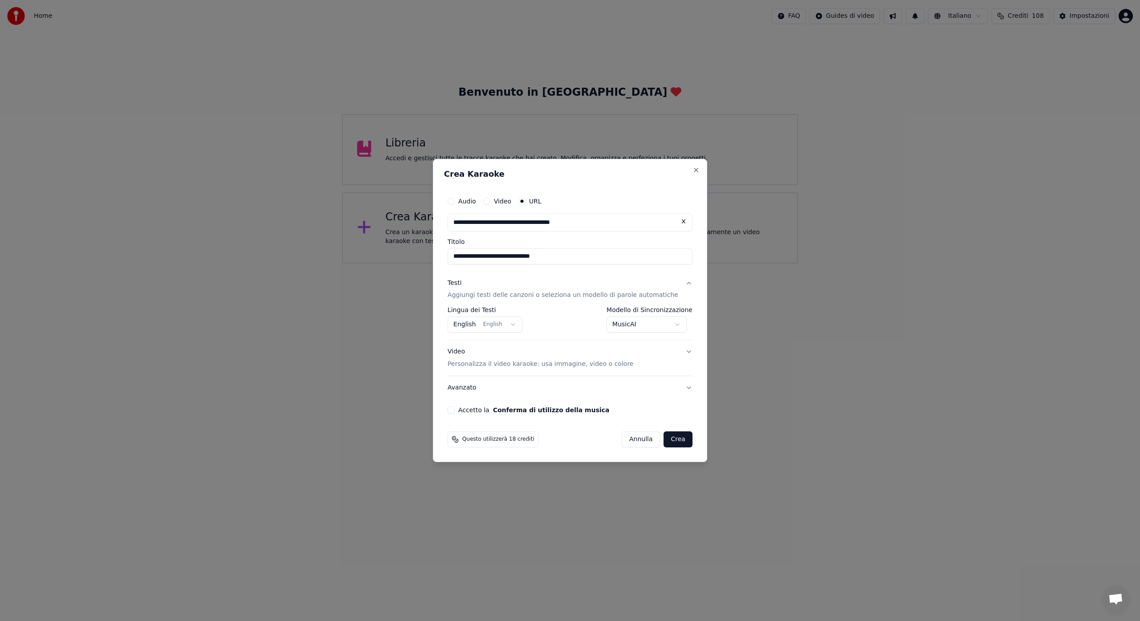
click at [455, 410] on button "Accetto la Conferma di utilizzo della musica" at bounding box center [450, 409] width 7 height 7
click at [670, 440] on button "Crea" at bounding box center [678, 439] width 28 height 16
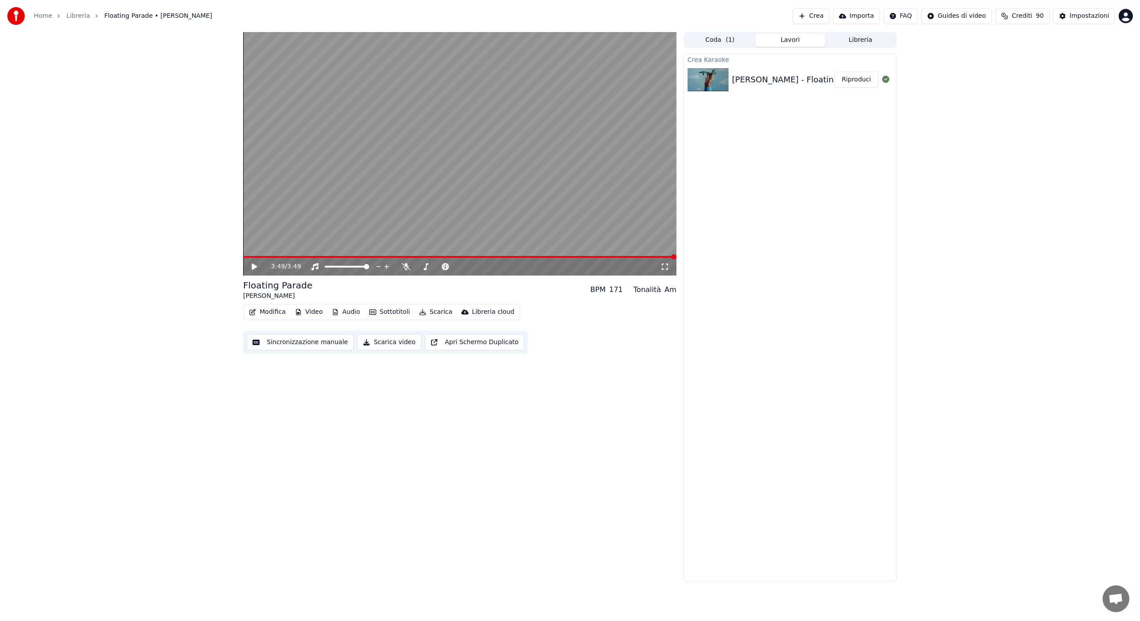
click at [252, 270] on icon at bounding box center [260, 266] width 21 height 7
